Goal: Task Accomplishment & Management: Manage account settings

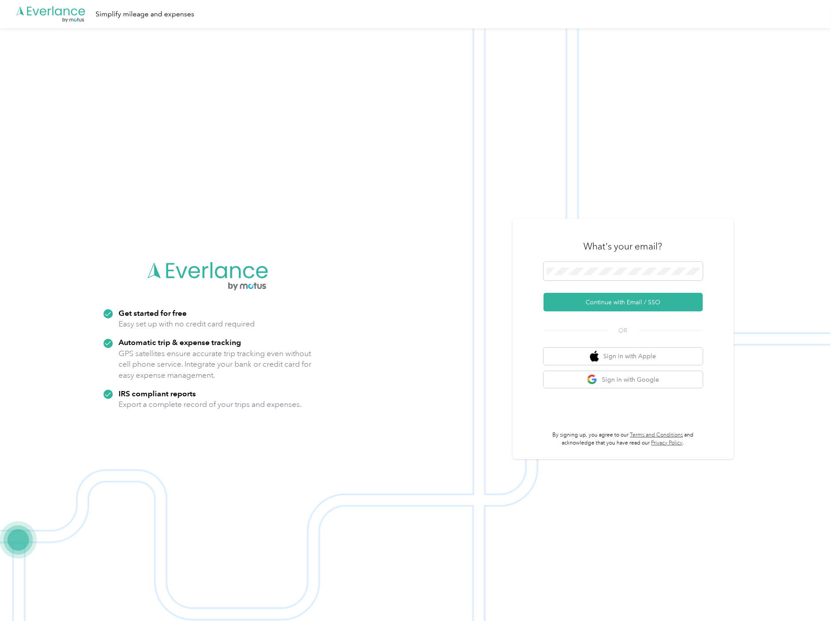
click at [615, 302] on button "Continue with Email / SSO" at bounding box center [623, 302] width 159 height 19
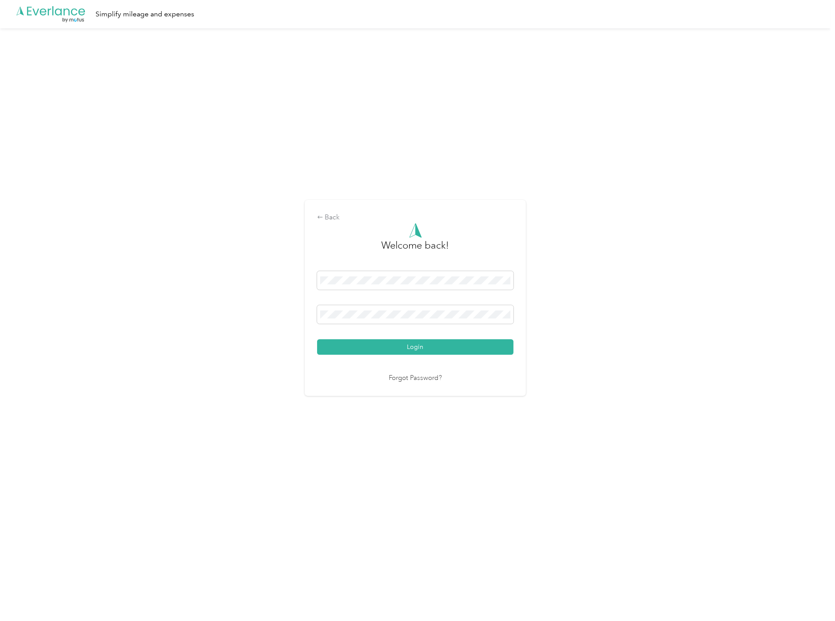
click at [0, 575] on nordpass-portal at bounding box center [0, 575] width 0 height 0
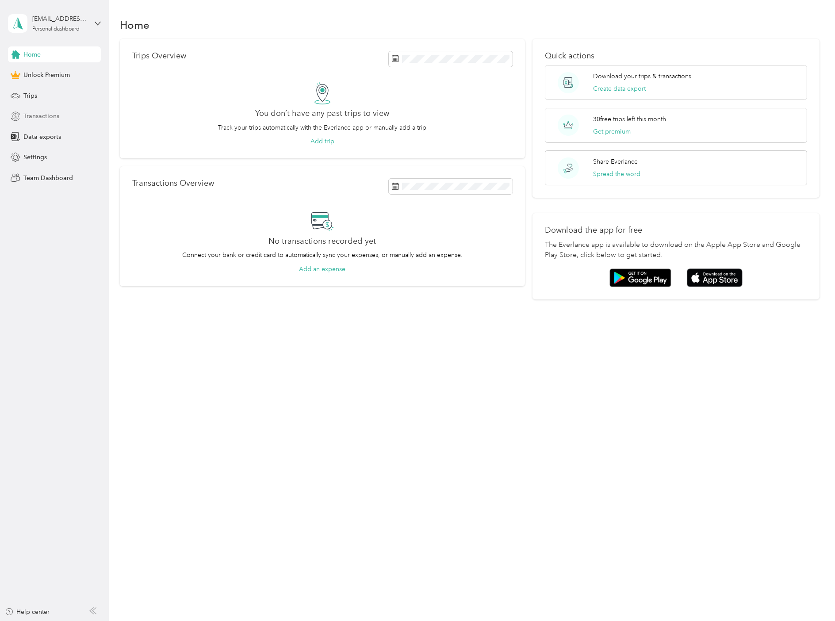
click at [39, 115] on span "Transactions" at bounding box center [41, 115] width 36 height 9
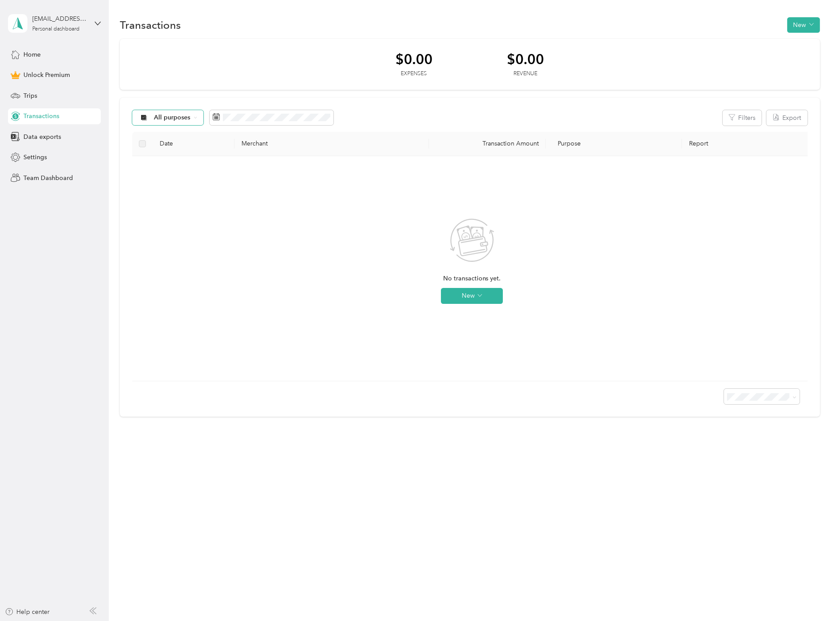
click at [195, 114] on div "All purposes" at bounding box center [168, 117] width 72 height 15
click at [195, 60] on div "$0.00 Expenses $0.00 Revenue" at bounding box center [470, 64] width 700 height 51
click at [35, 97] on span "Trips" at bounding box center [30, 95] width 14 height 9
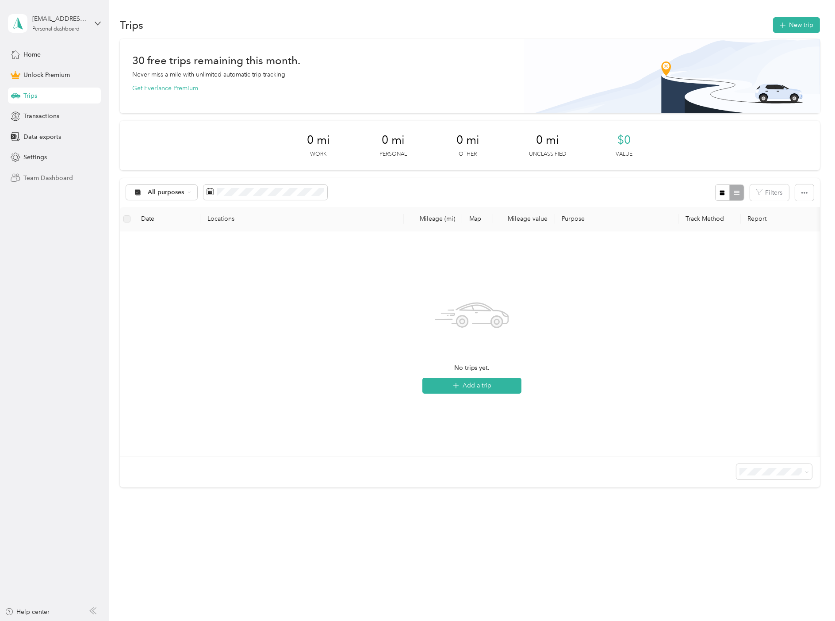
click at [46, 178] on span "Team Dashboard" at bounding box center [48, 177] width 50 height 9
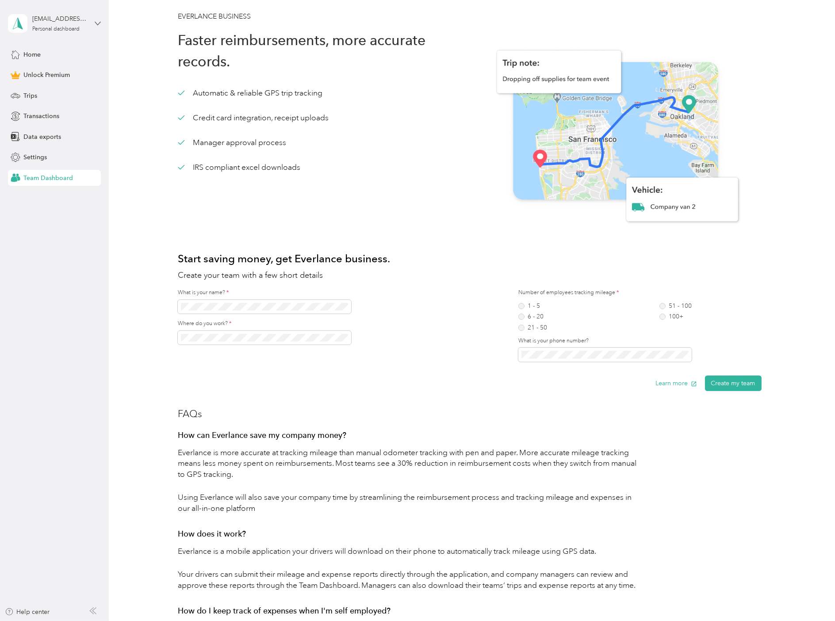
click at [96, 24] on icon at bounding box center [98, 23] width 6 height 6
click at [46, 72] on div "Log out" at bounding box center [33, 72] width 34 height 9
